Goal: Task Accomplishment & Management: Complete application form

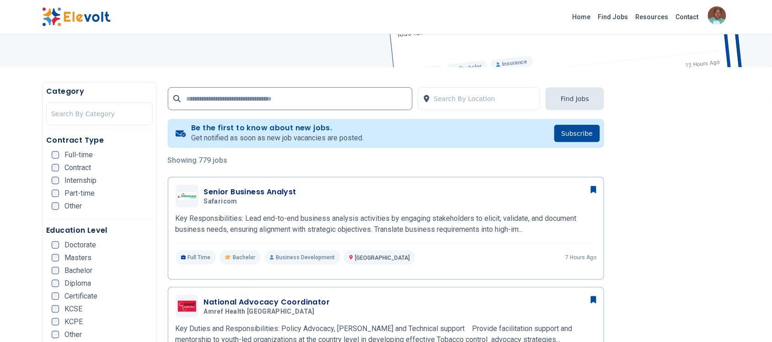
scroll to position [128, 0]
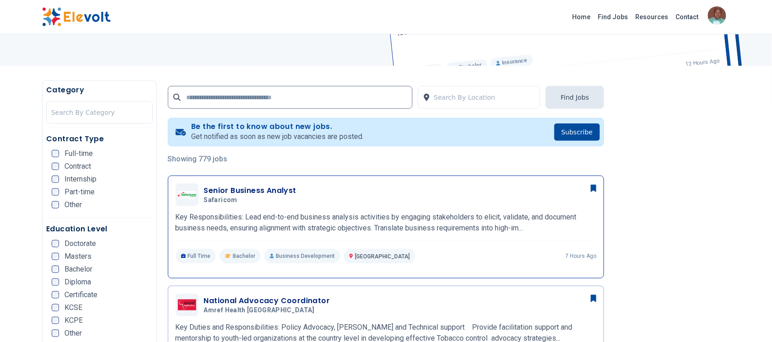
click at [258, 190] on h3 "Senior Business Analyst" at bounding box center [250, 190] width 92 height 11
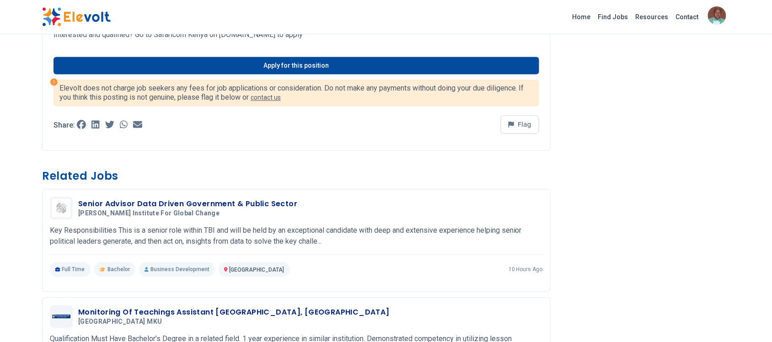
scroll to position [572, 0]
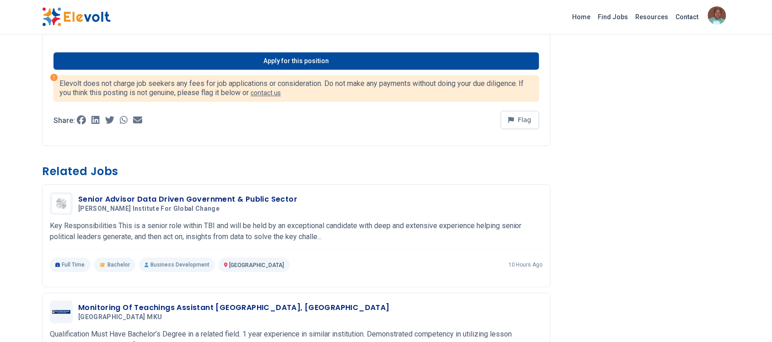
scroll to position [572, 0]
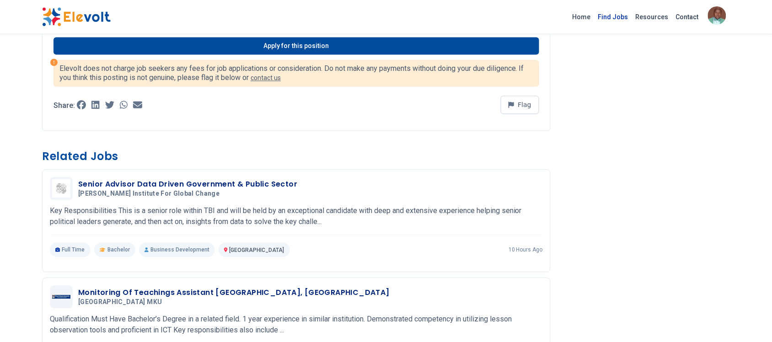
click at [611, 20] on link "Find Jobs" at bounding box center [612, 17] width 37 height 15
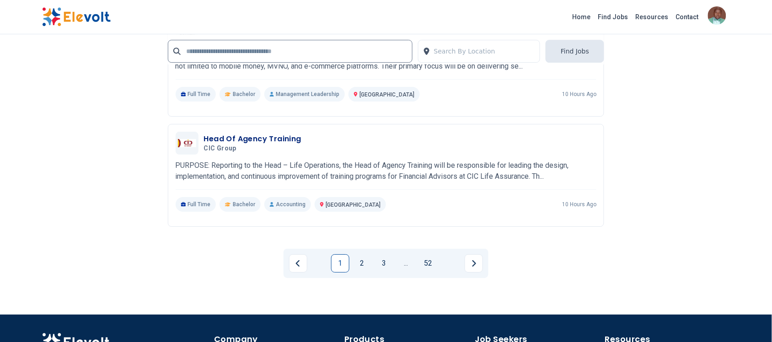
scroll to position [1943, 0]
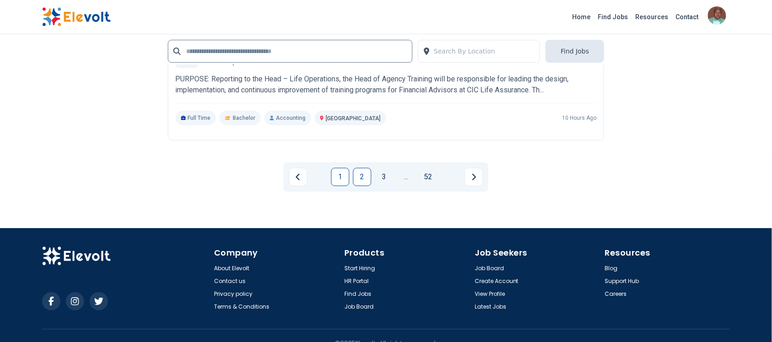
click at [359, 177] on link "2" at bounding box center [362, 177] width 18 height 18
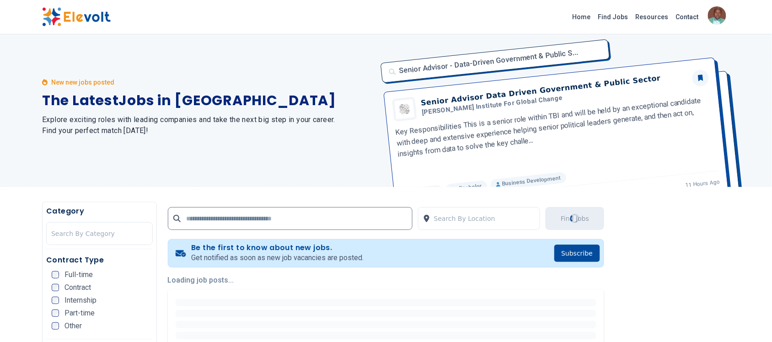
scroll to position [0, 0]
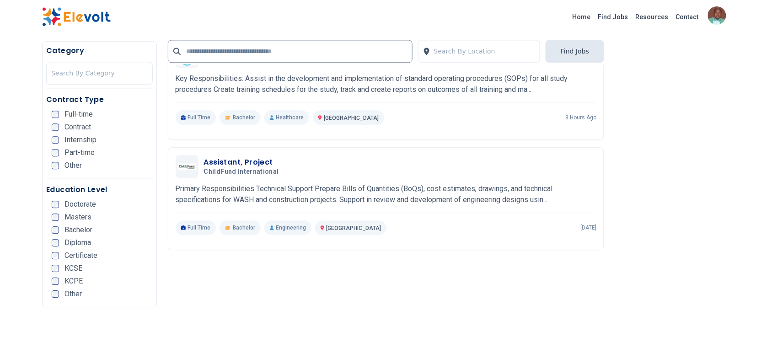
scroll to position [1600, 0]
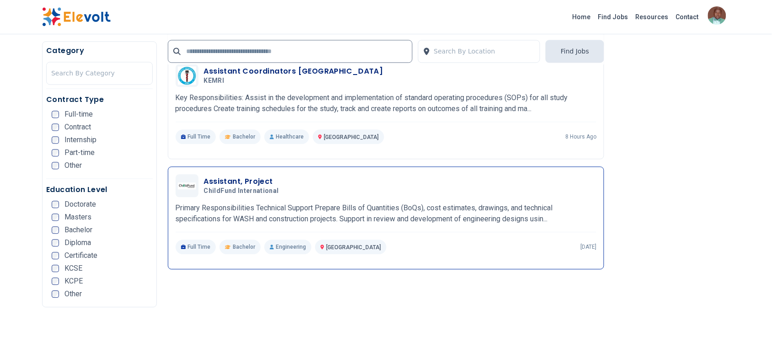
click at [251, 181] on h3 "Assistant, Project" at bounding box center [243, 181] width 79 height 11
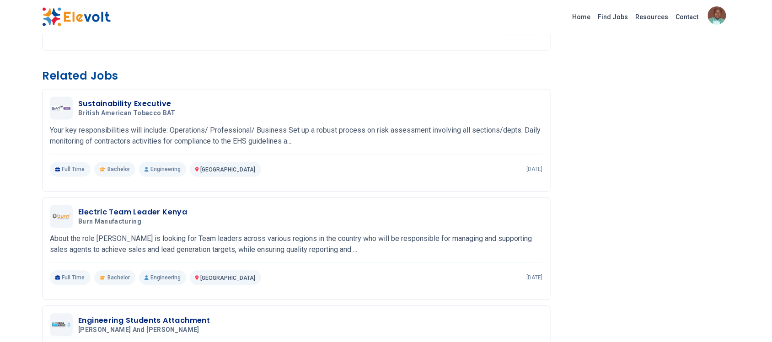
scroll to position [572, 0]
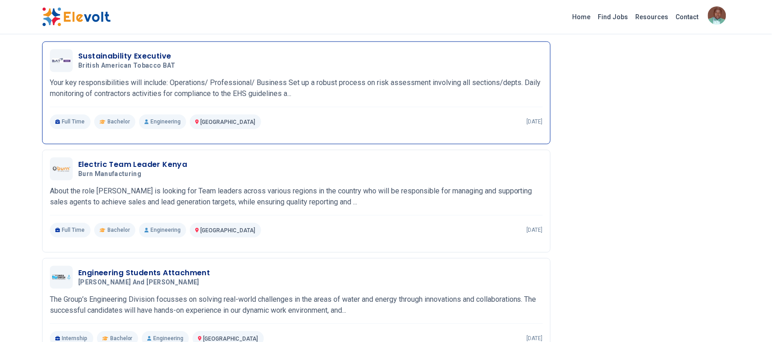
click at [139, 55] on h3 "Sustainability Executive" at bounding box center [128, 56] width 101 height 11
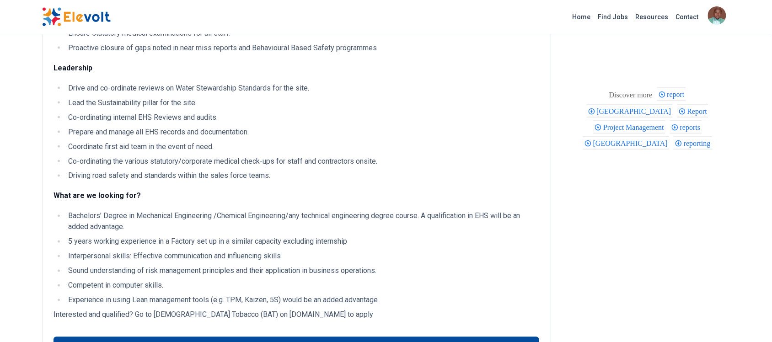
scroll to position [457, 0]
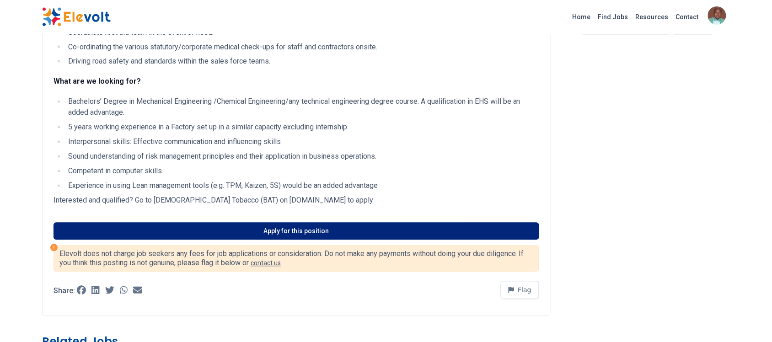
click at [150, 230] on link "Apply for this position" at bounding box center [296, 231] width 486 height 17
